Goal: Task Accomplishment & Management: Use online tool/utility

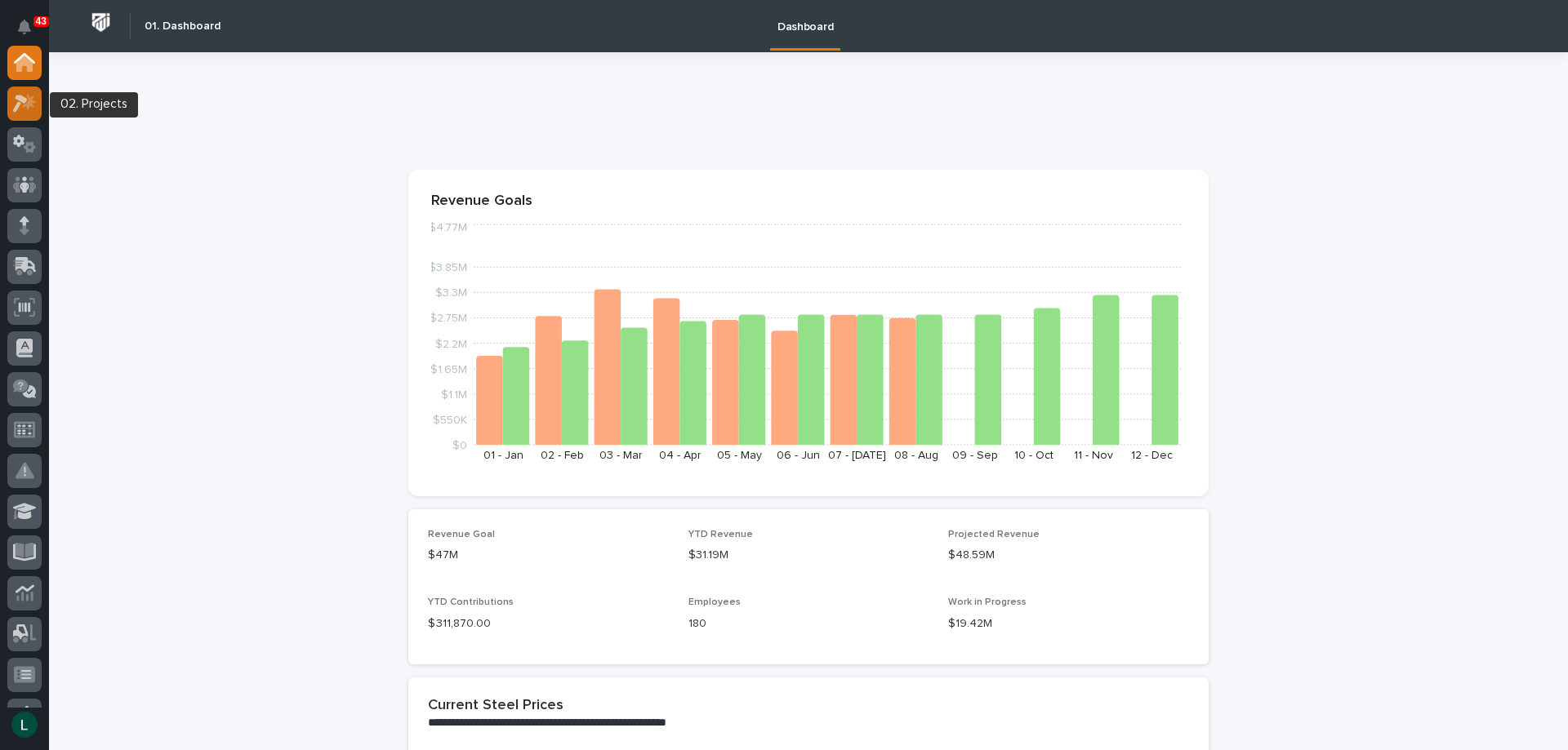
click at [26, 104] on icon at bounding box center [25, 103] width 24 height 19
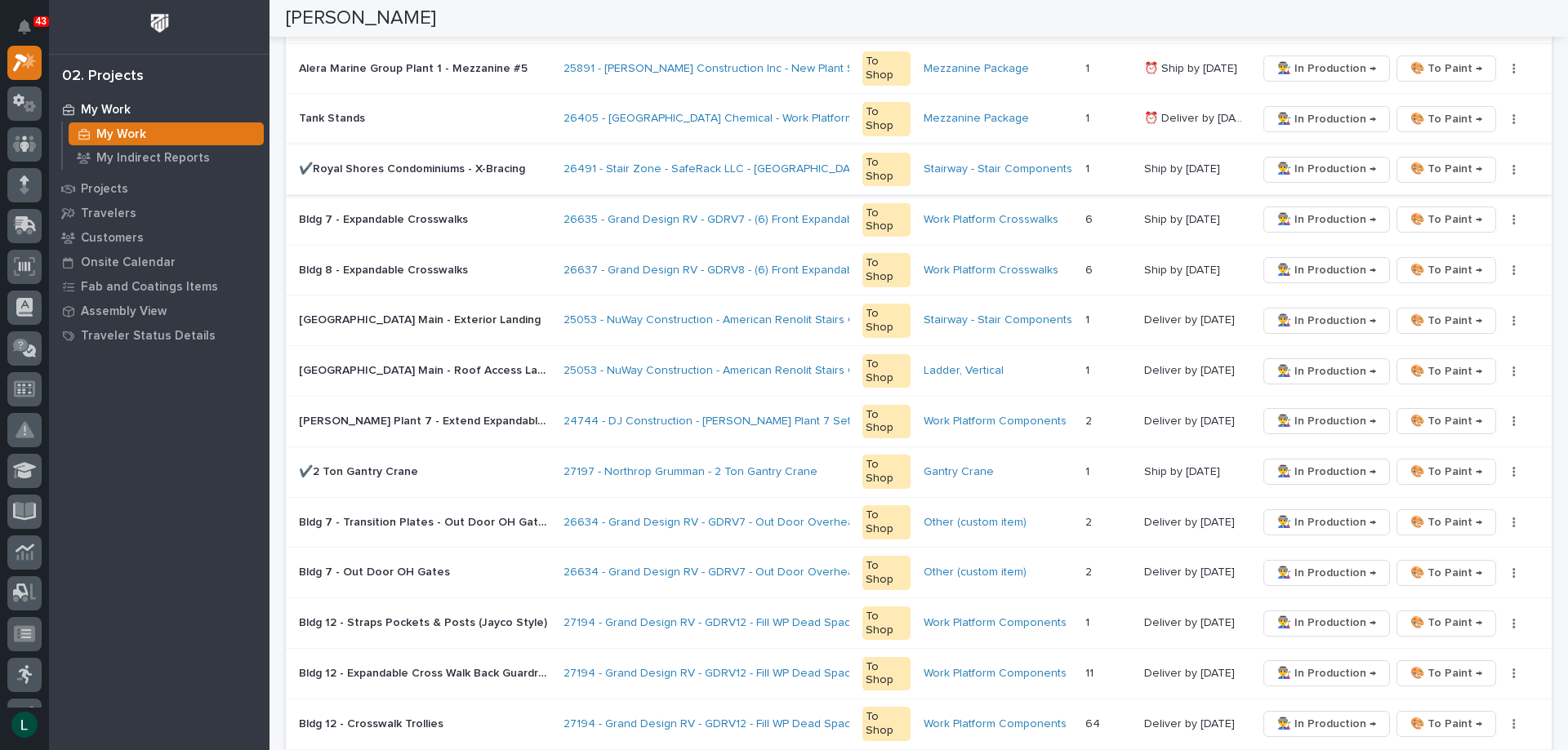
scroll to position [408, 0]
click at [1296, 468] on span "👨‍🏭 In Production →" at bounding box center [1327, 471] width 99 height 20
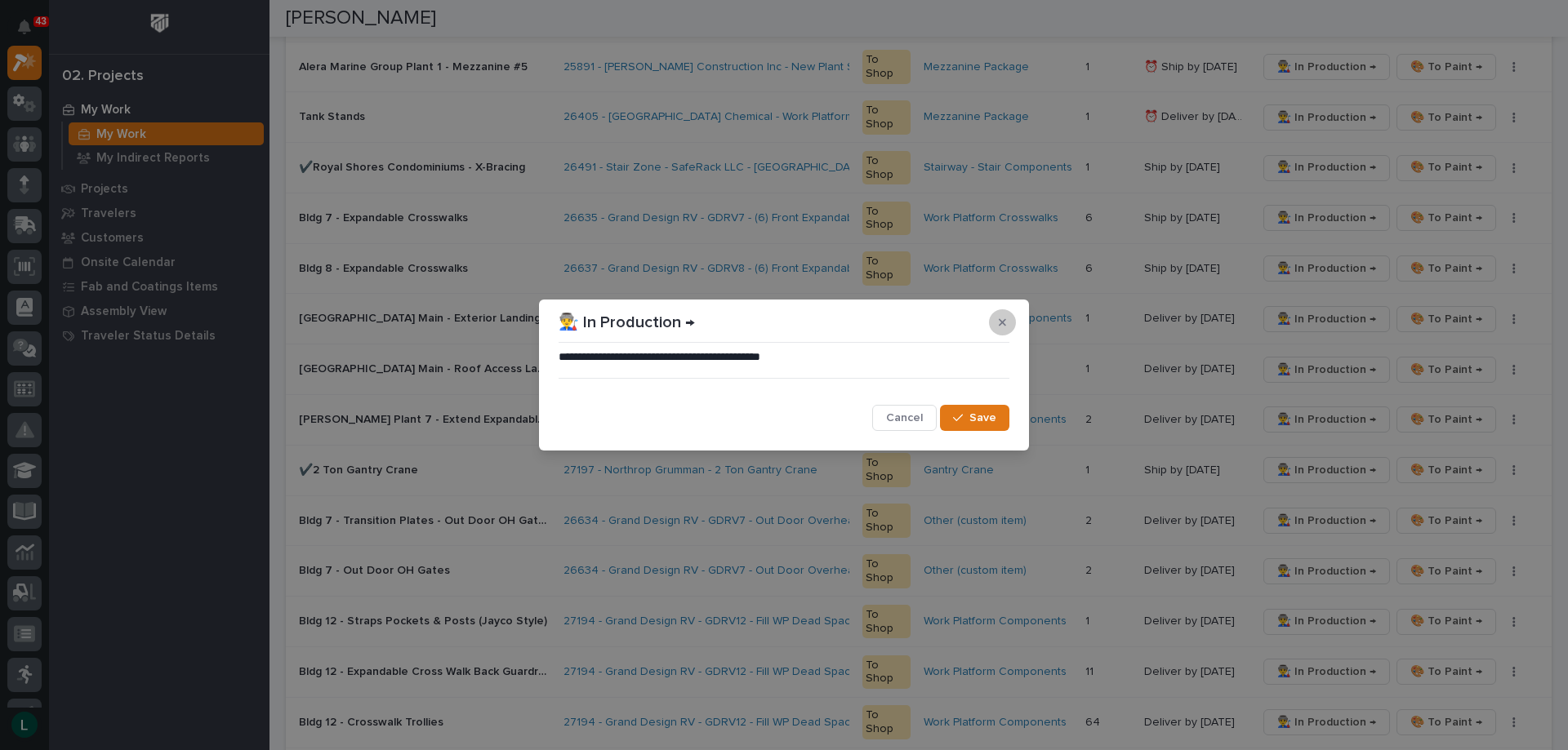
click at [999, 315] on button "button" at bounding box center [1002, 322] width 27 height 26
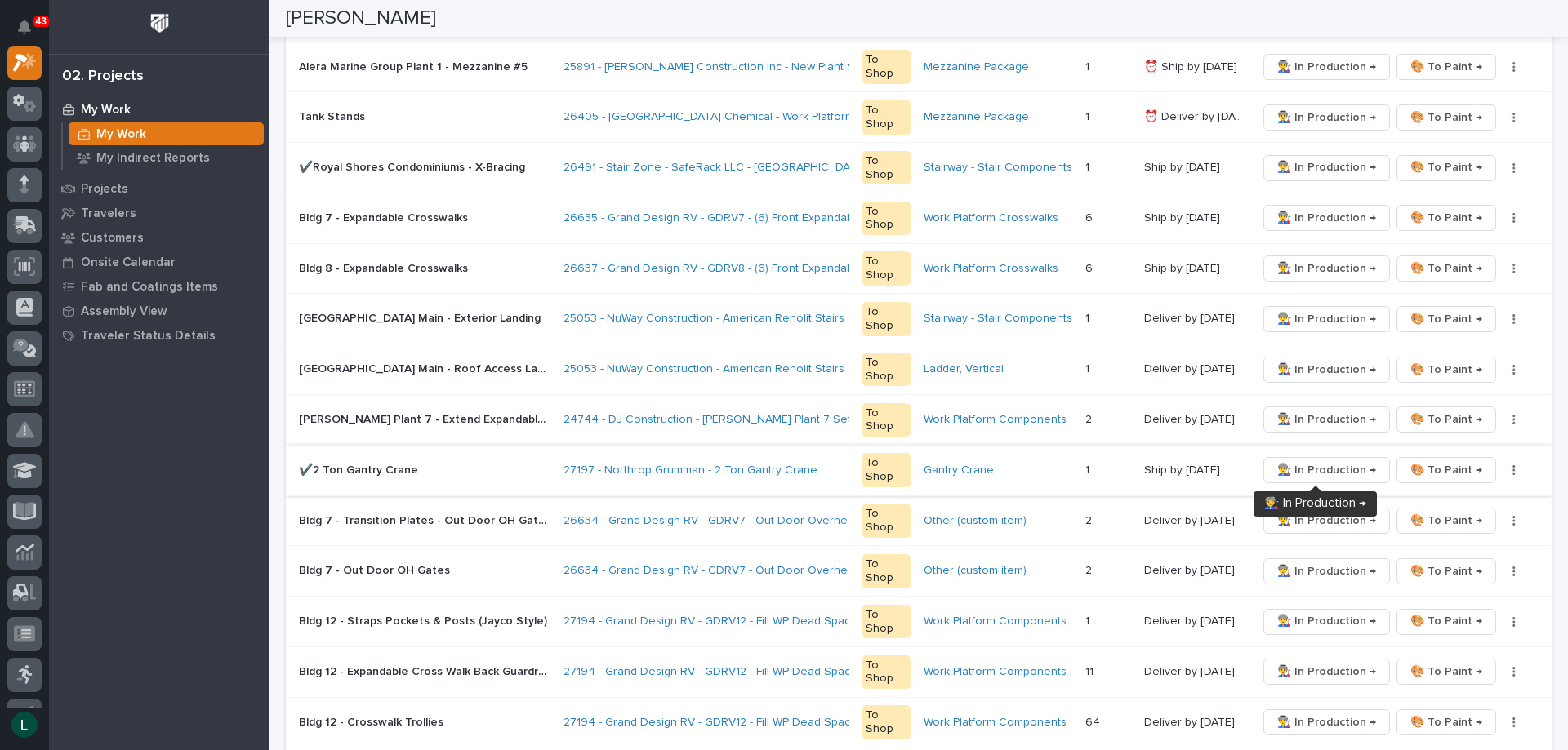
click at [1329, 470] on span "👨‍🏭 In Production →" at bounding box center [1327, 471] width 99 height 20
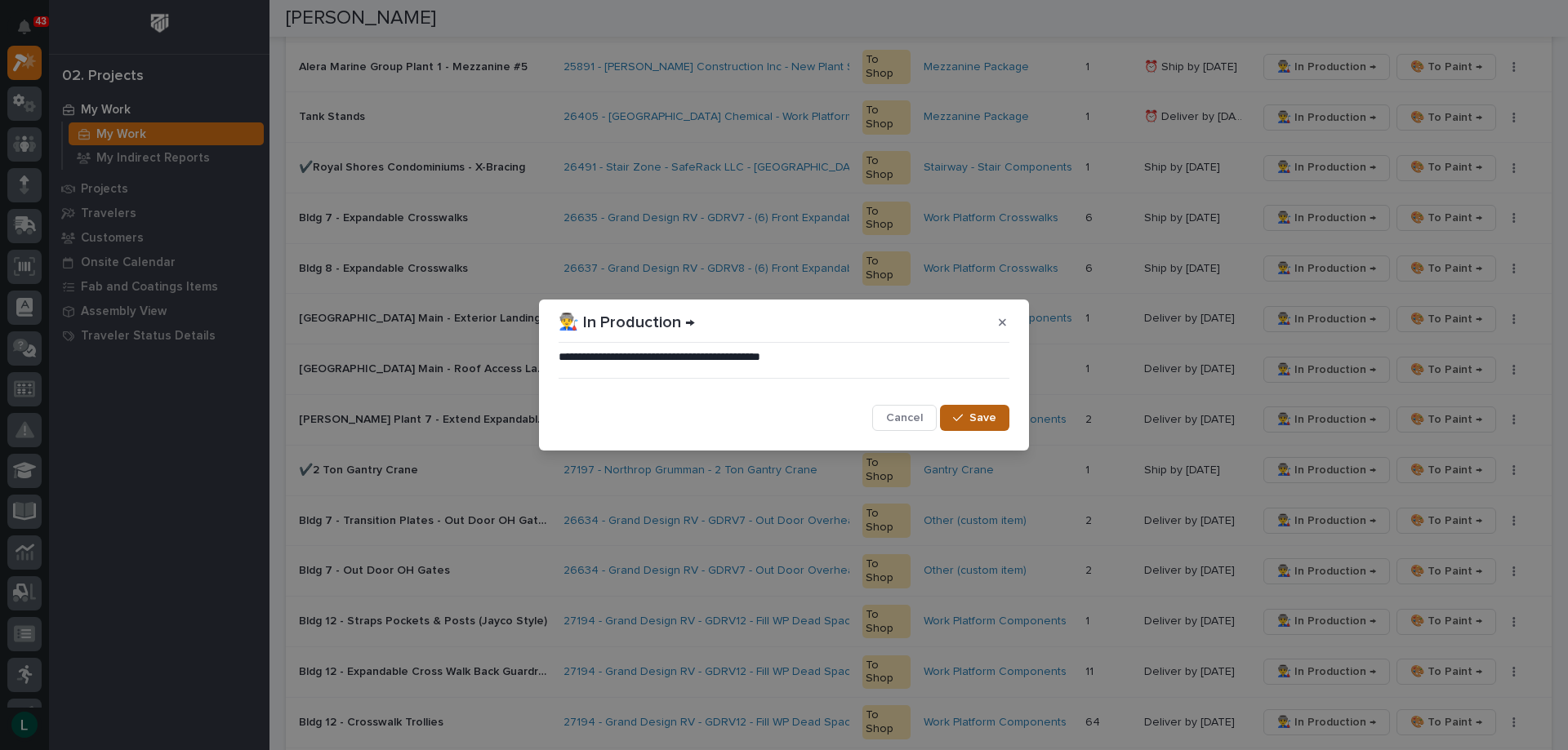
click at [989, 420] on span "Save" at bounding box center [982, 417] width 27 height 15
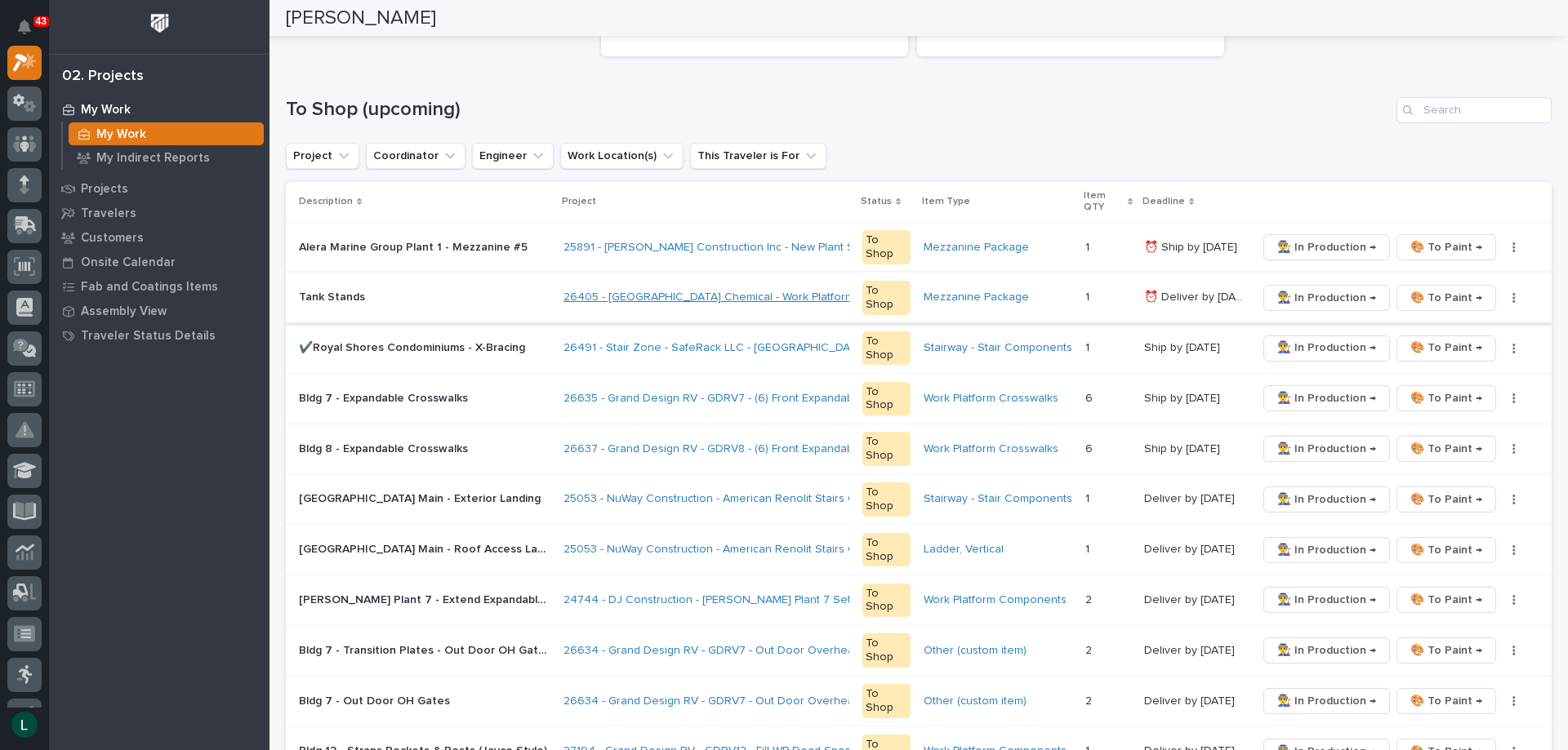
scroll to position [0, 0]
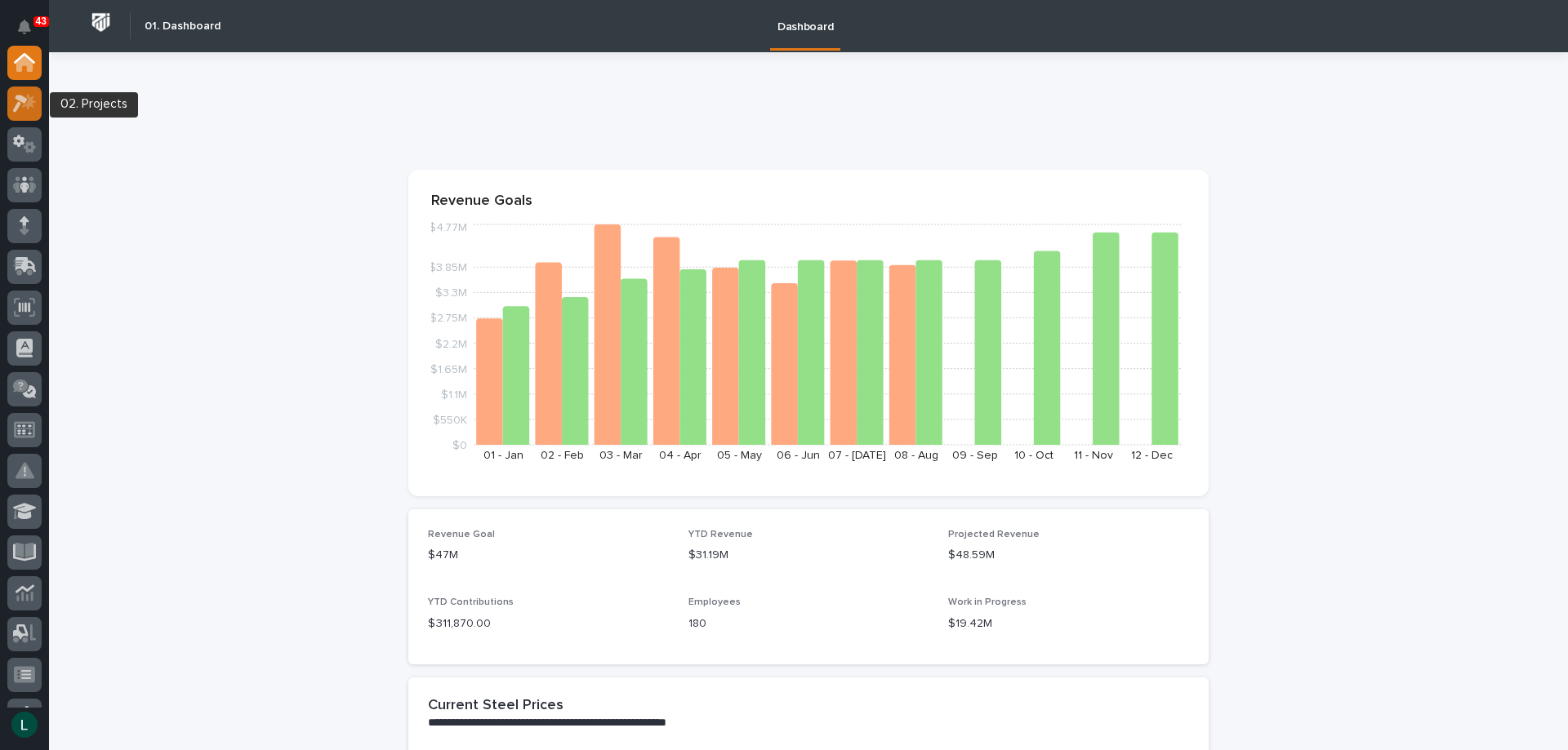
click at [26, 95] on icon at bounding box center [25, 103] width 24 height 19
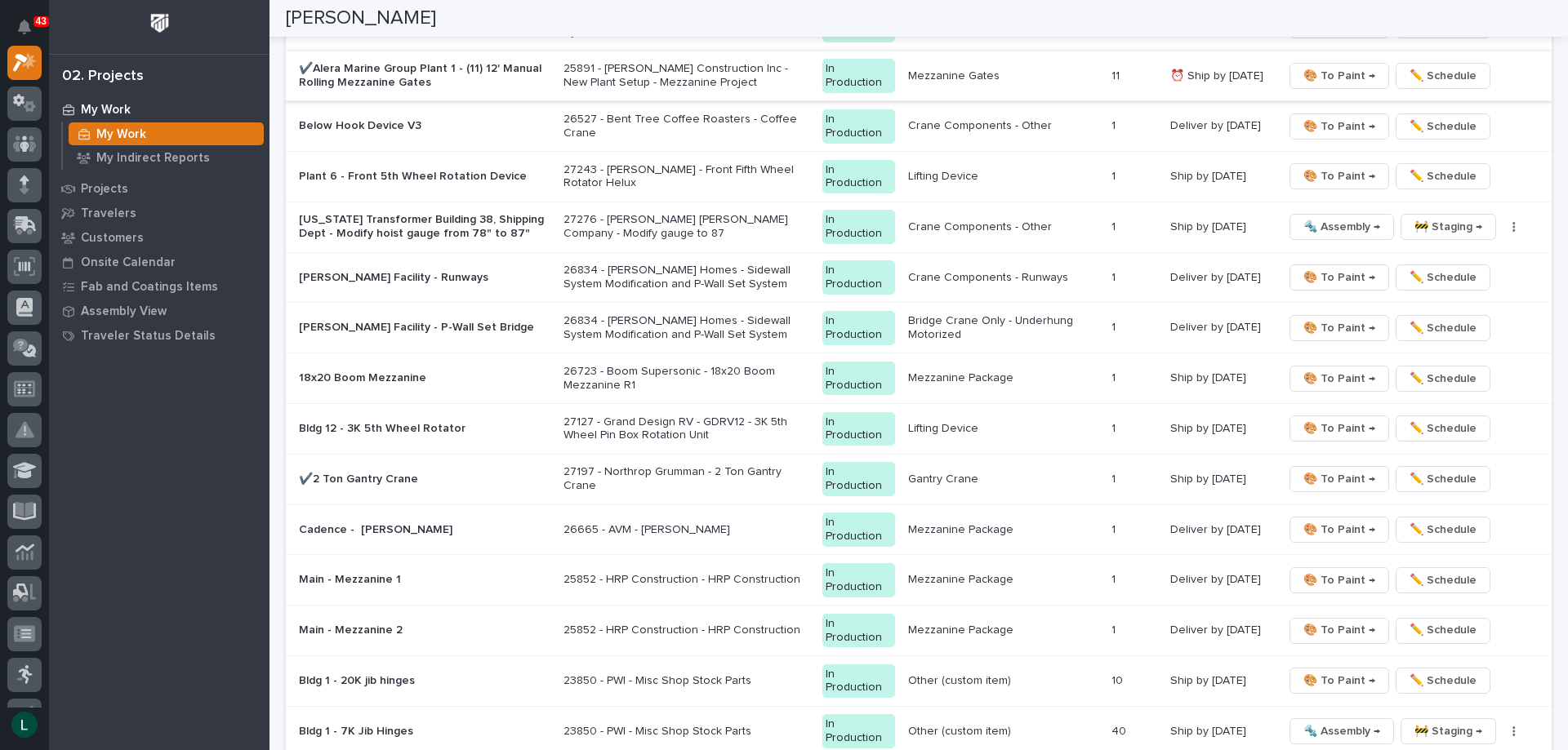
scroll to position [1796, 0]
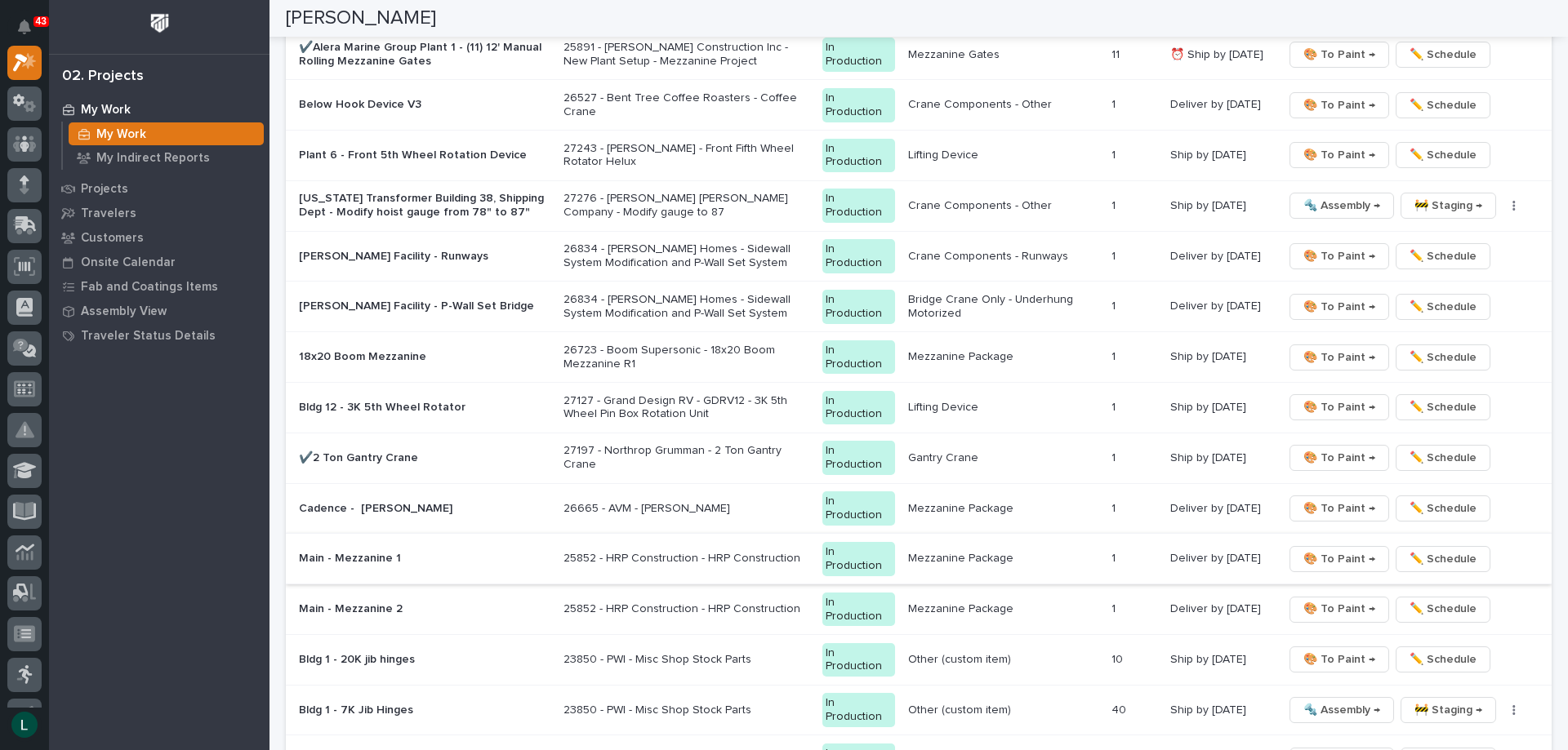
click at [1343, 558] on span "🎨 To Paint →" at bounding box center [1339, 560] width 72 height 20
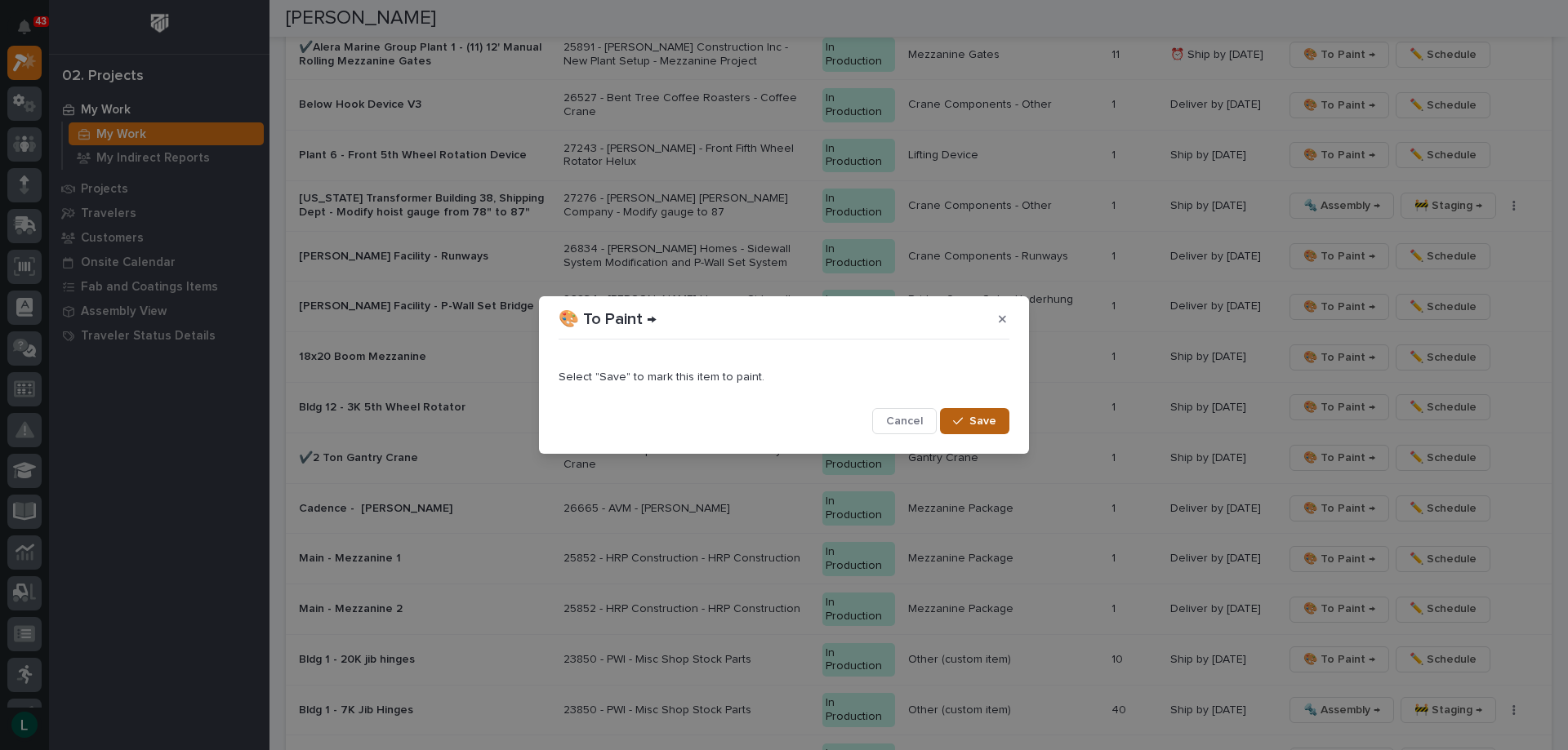
click at [990, 421] on span "Save" at bounding box center [982, 421] width 27 height 15
